Goal: Browse casually

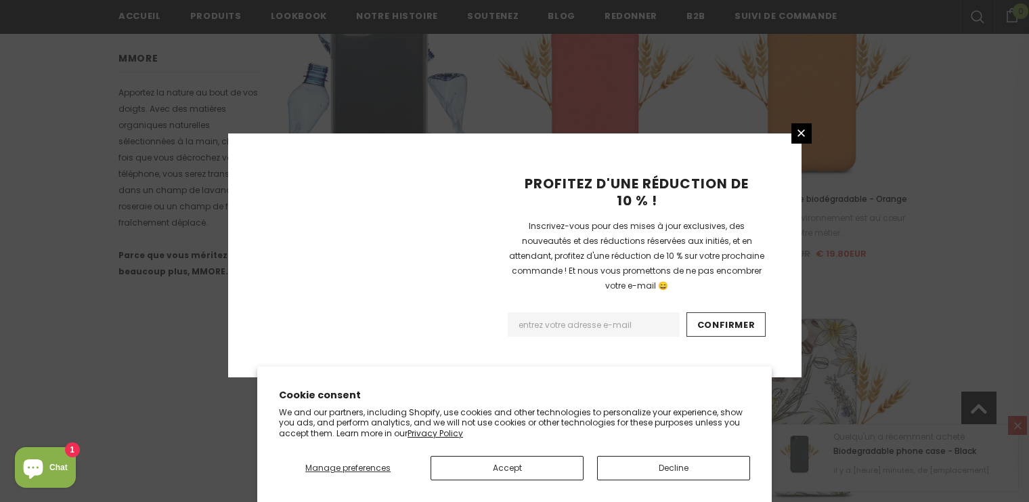
scroll to position [1639, 0]
